Goal: Transaction & Acquisition: Purchase product/service

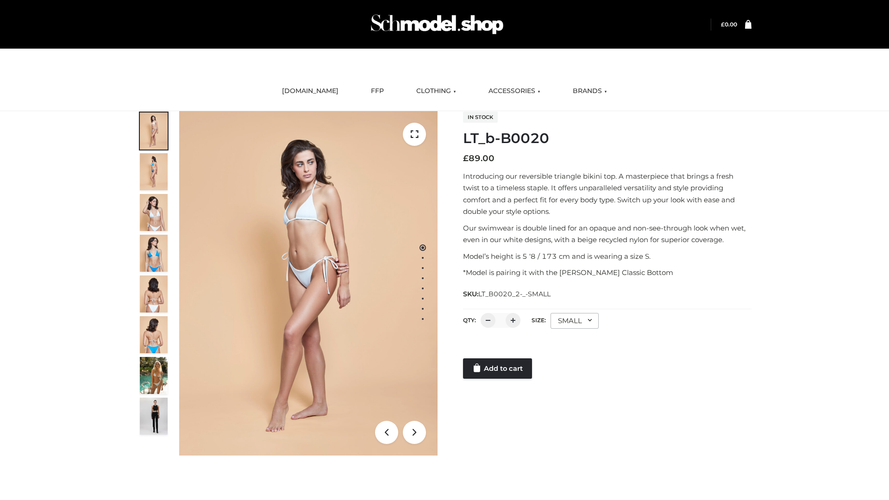
click at [498, 369] on link "Add to cart" at bounding box center [497, 368] width 69 height 20
